Goal: Information Seeking & Learning: Learn about a topic

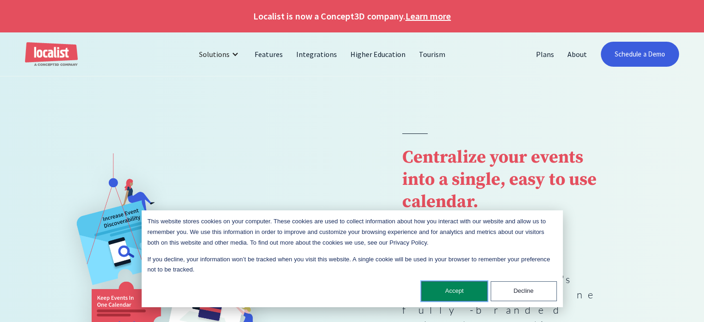
click at [461, 290] on button "Accept" at bounding box center [454, 291] width 66 height 20
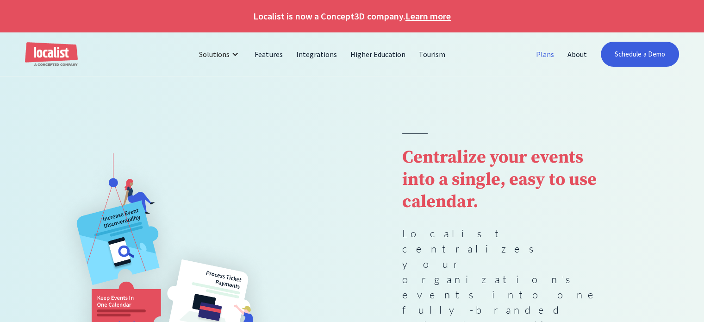
click at [539, 56] on link "Plans" at bounding box center [544, 54] width 31 height 22
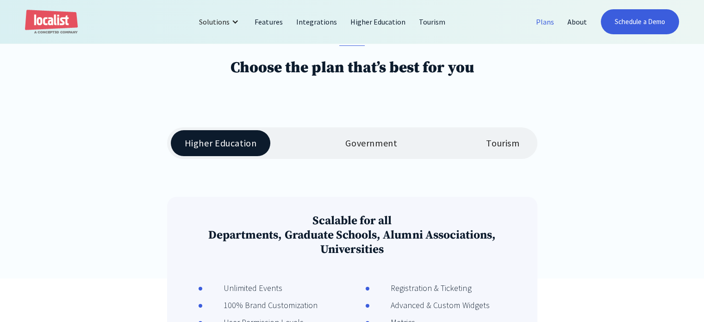
scroll to position [151, 0]
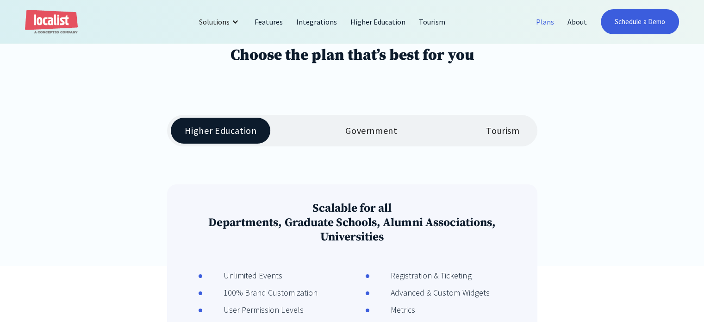
click at [507, 129] on div "Tourism" at bounding box center [502, 130] width 33 height 11
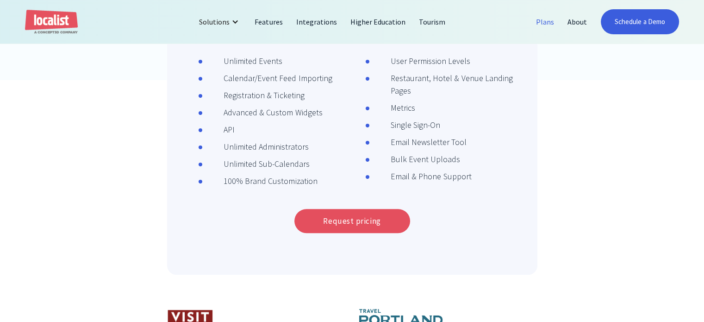
scroll to position [354, 0]
